Goal: Transaction & Acquisition: Purchase product/service

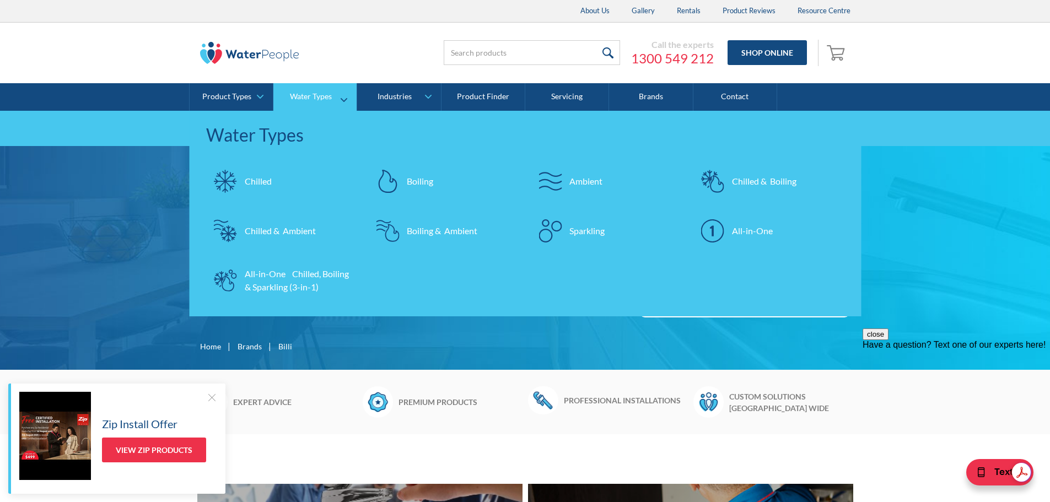
click at [751, 179] on div "Chilled & Boiling" at bounding box center [764, 181] width 64 height 13
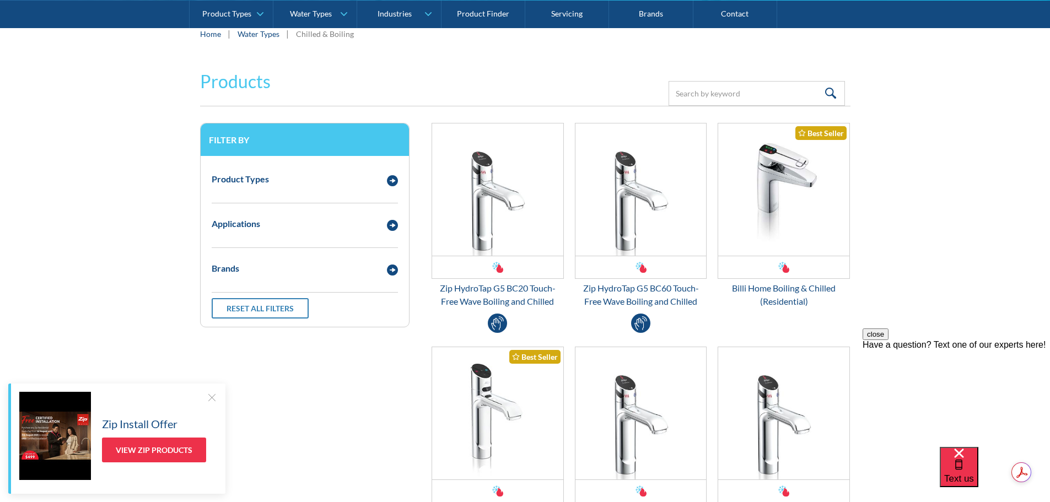
scroll to position [220, 0]
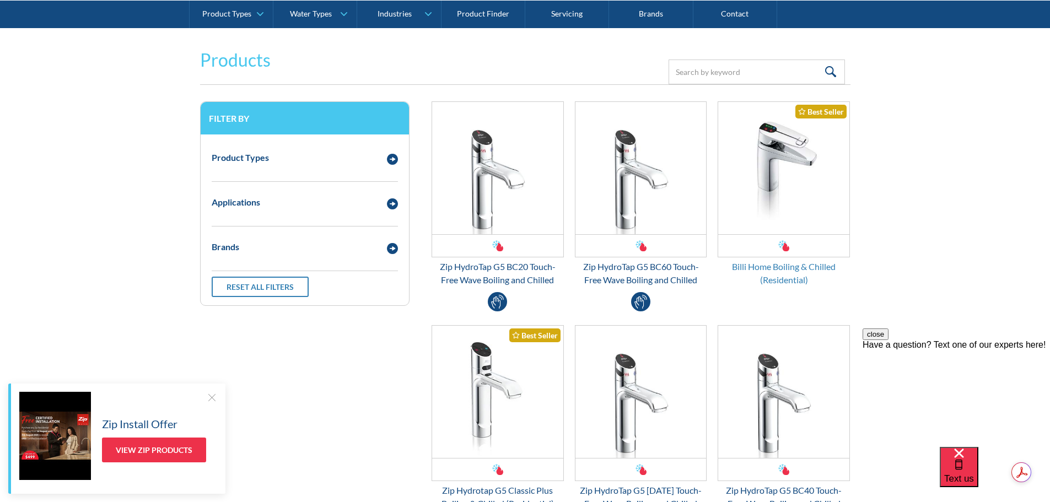
click at [776, 272] on div "Billi Home Boiling & Chilled (Residential)" at bounding box center [783, 273] width 132 height 26
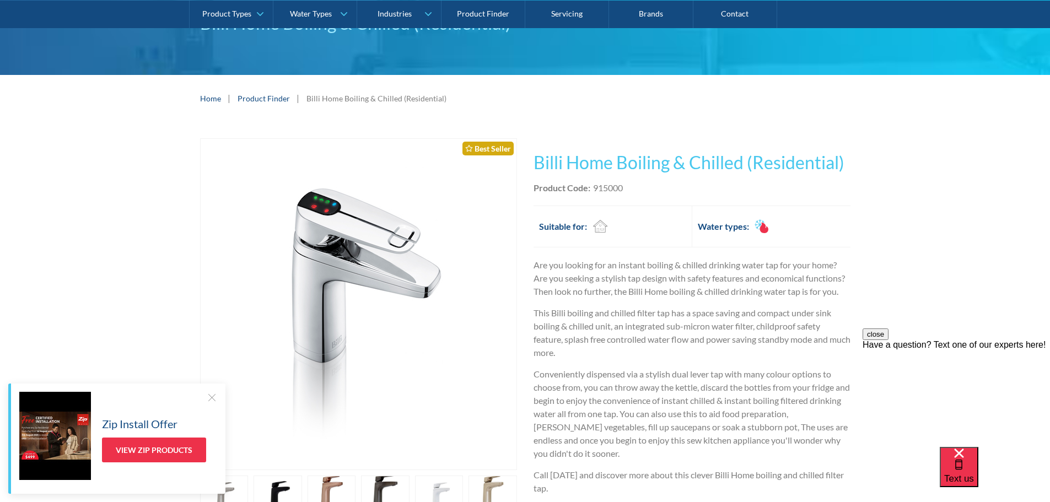
scroll to position [110, 0]
